Goal: Task Accomplishment & Management: Complete application form

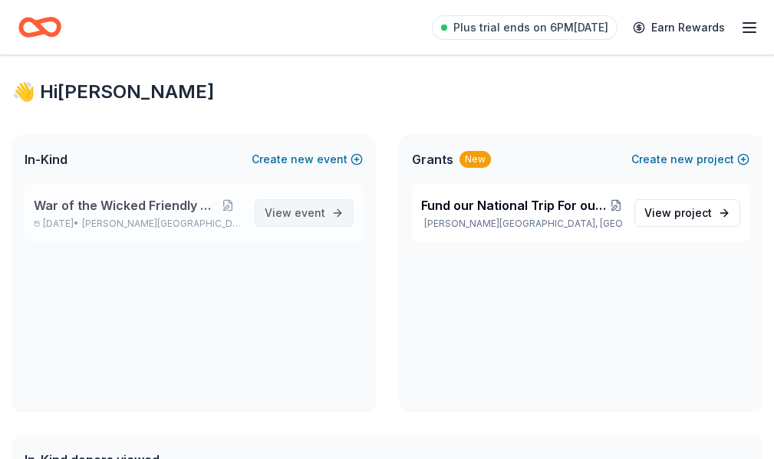
click at [307, 219] on span "event" at bounding box center [309, 212] width 31 height 13
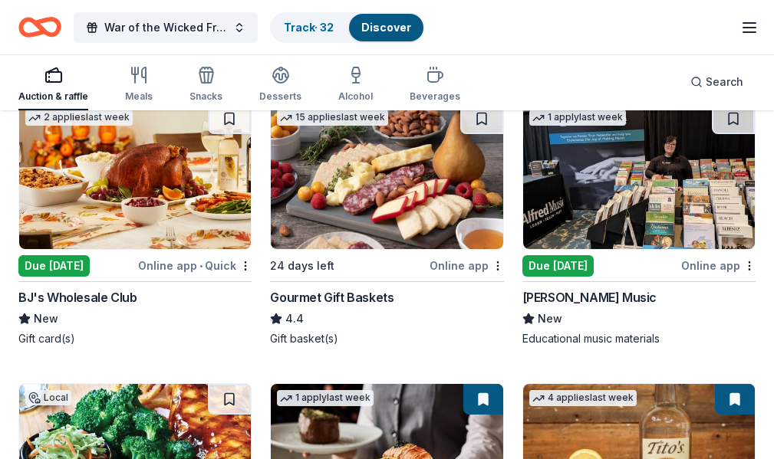
scroll to position [3682, 0]
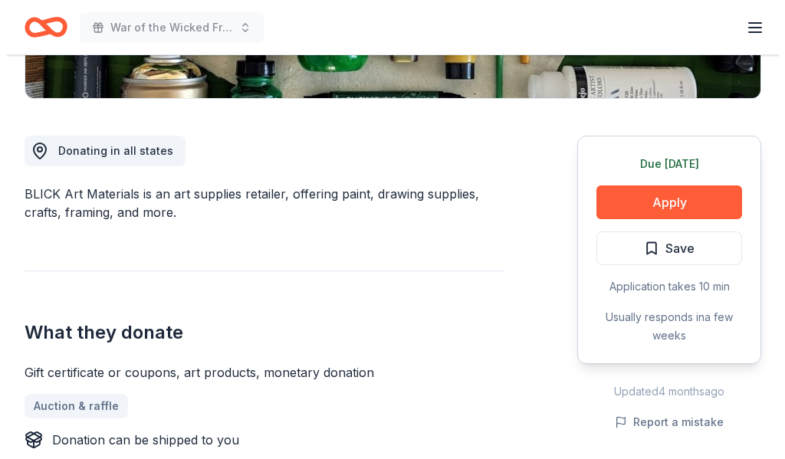
scroll to position [562, 0]
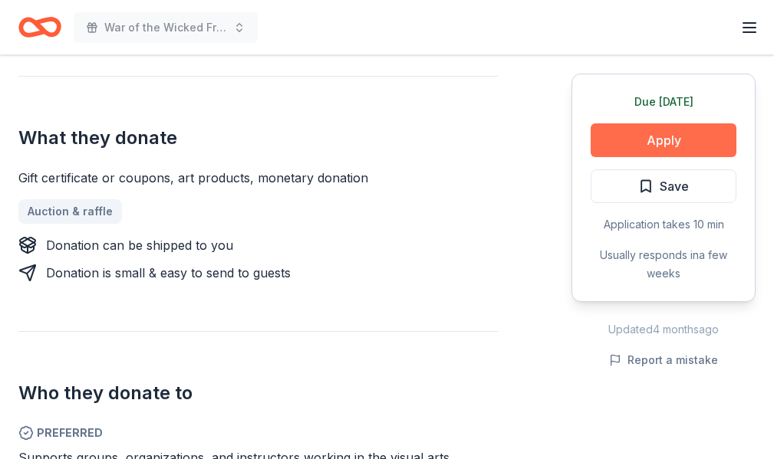
click at [594, 133] on button "Apply" at bounding box center [663, 140] width 146 height 34
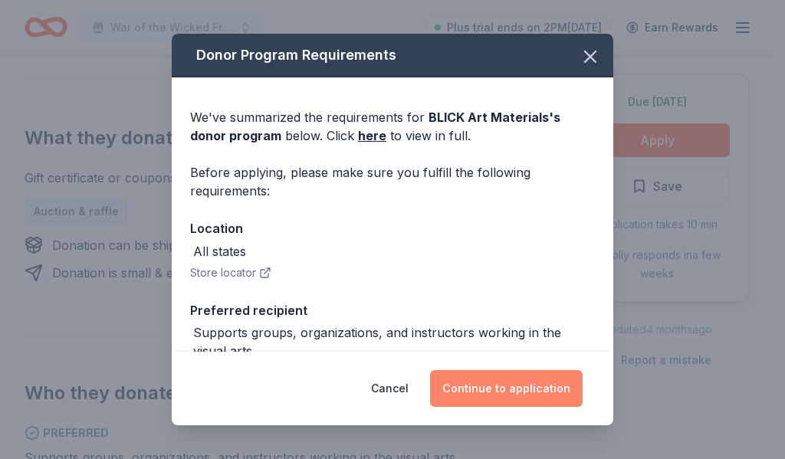
click at [457, 385] on button "Continue to application" at bounding box center [506, 388] width 153 height 37
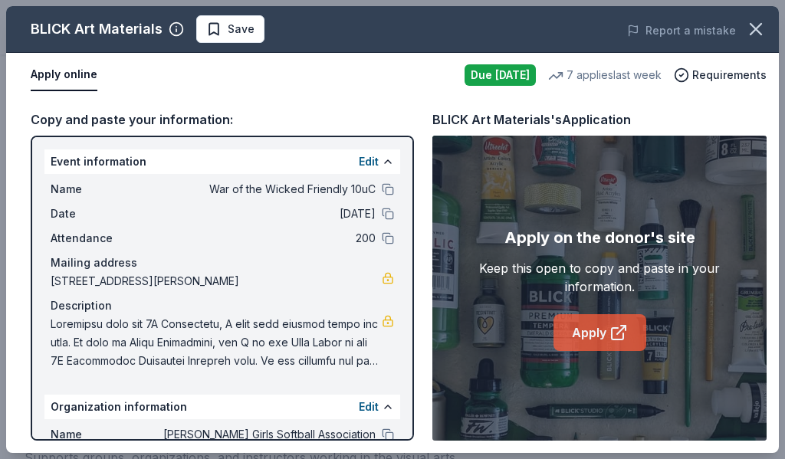
click at [595, 335] on link "Apply" at bounding box center [600, 332] width 93 height 37
